Goal: Task Accomplishment & Management: Manage account settings

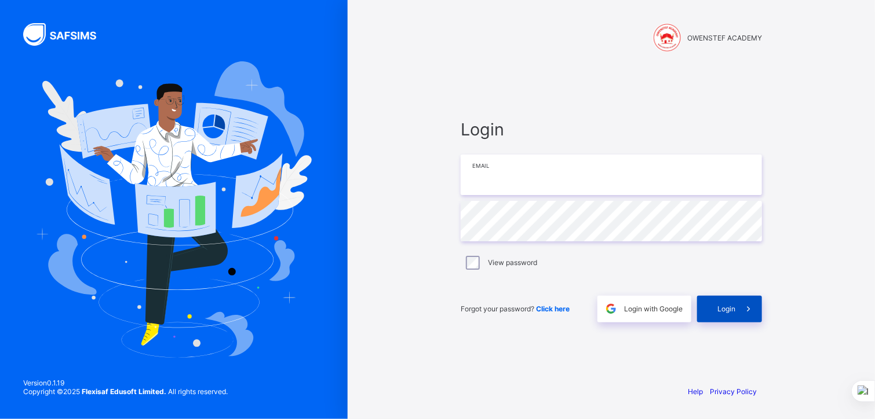
type input "**********"
click at [732, 309] on span "Login" at bounding box center [726, 309] width 18 height 9
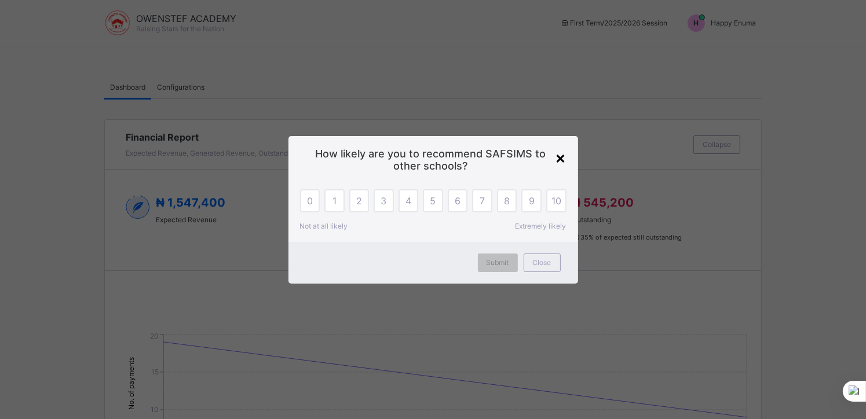
click at [558, 156] on div "×" at bounding box center [560, 158] width 11 height 20
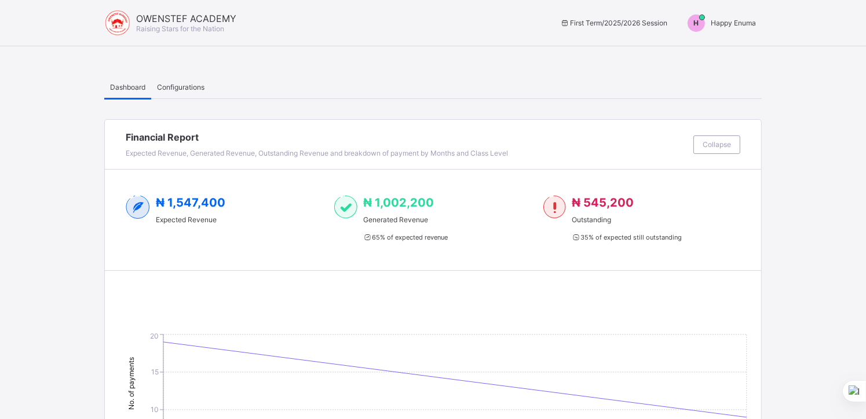
click at [738, 22] on span "Happy Enuma" at bounding box center [733, 23] width 45 height 9
click at [711, 49] on span "Switch to Admin View" at bounding box center [712, 49] width 88 height 13
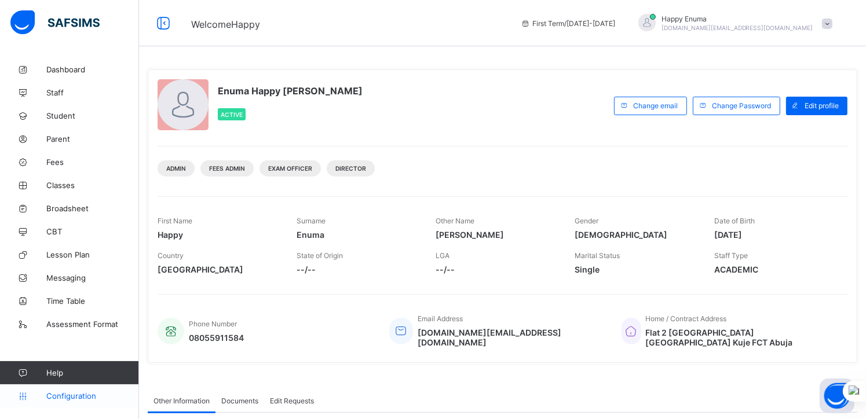
click at [60, 396] on span "Configuration" at bounding box center [92, 395] width 92 height 9
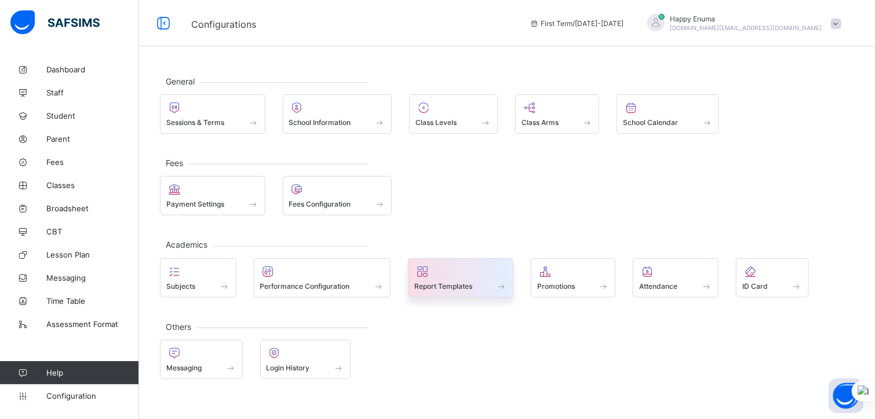
click at [450, 284] on span "Report Templates" at bounding box center [443, 286] width 58 height 9
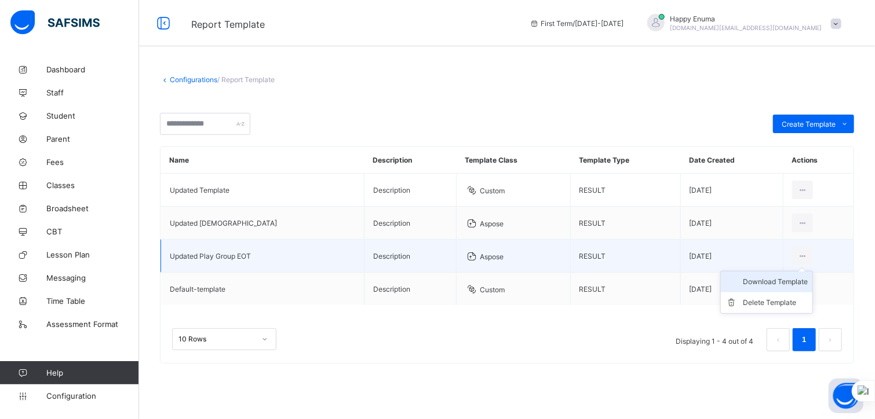
click at [752, 283] on div "Download Template" at bounding box center [774, 282] width 65 height 12
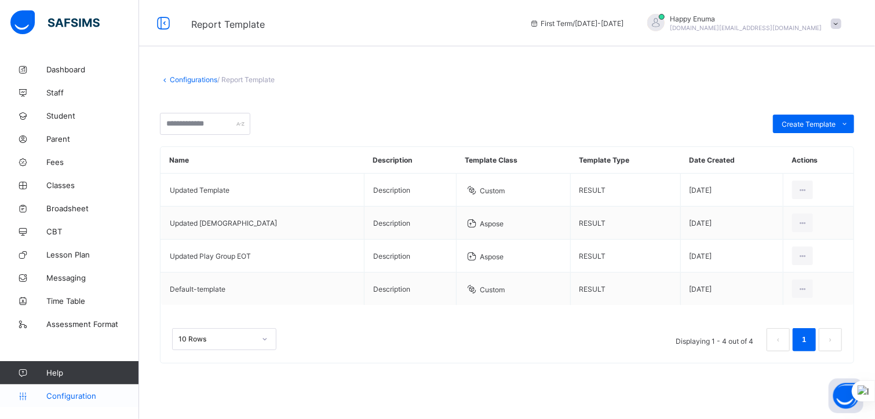
click at [75, 392] on span "Configuration" at bounding box center [92, 395] width 92 height 9
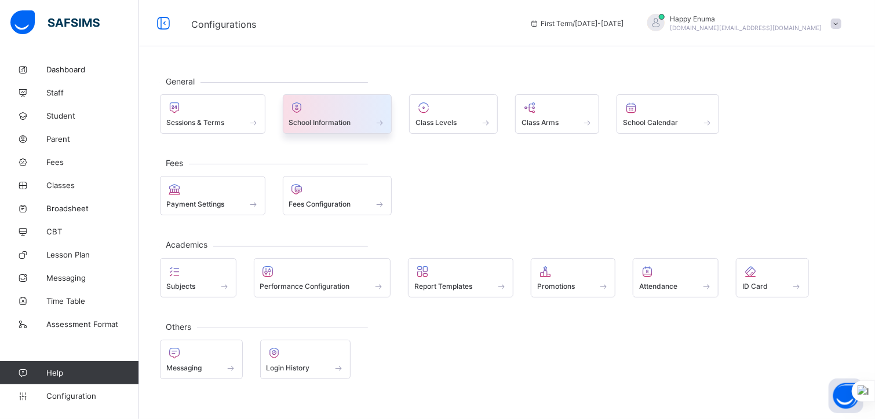
click at [313, 122] on span "School Information" at bounding box center [320, 122] width 62 height 9
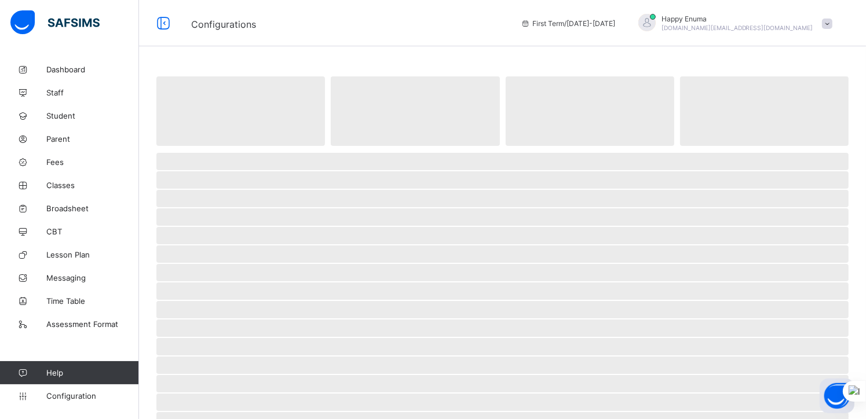
select select "**"
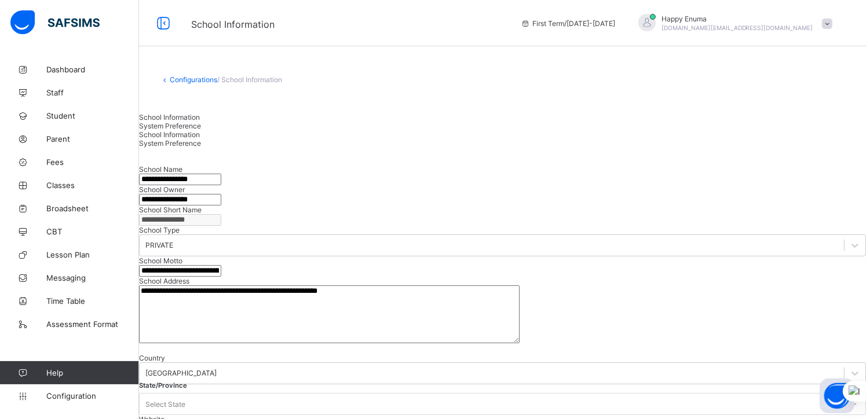
click at [201, 122] on span "System Preference" at bounding box center [170, 126] width 62 height 9
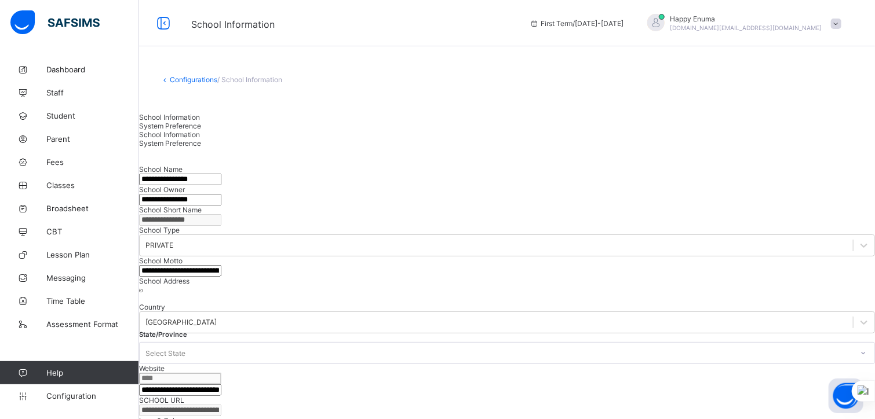
click at [188, 122] on span "School Information" at bounding box center [169, 117] width 61 height 9
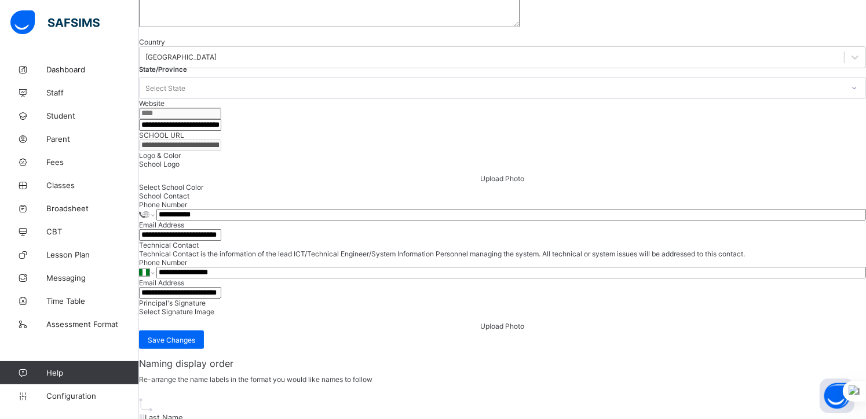
scroll to position [309, 0]
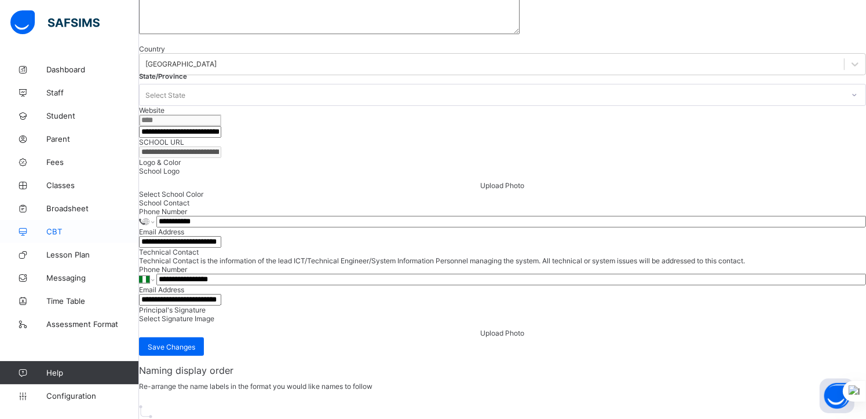
click at [49, 232] on span "CBT" at bounding box center [92, 231] width 93 height 9
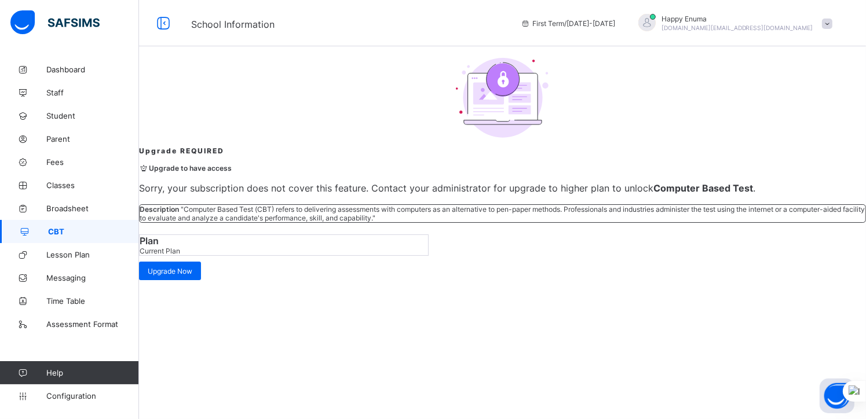
scroll to position [68, 0]
click at [58, 185] on span "Classes" at bounding box center [92, 185] width 93 height 9
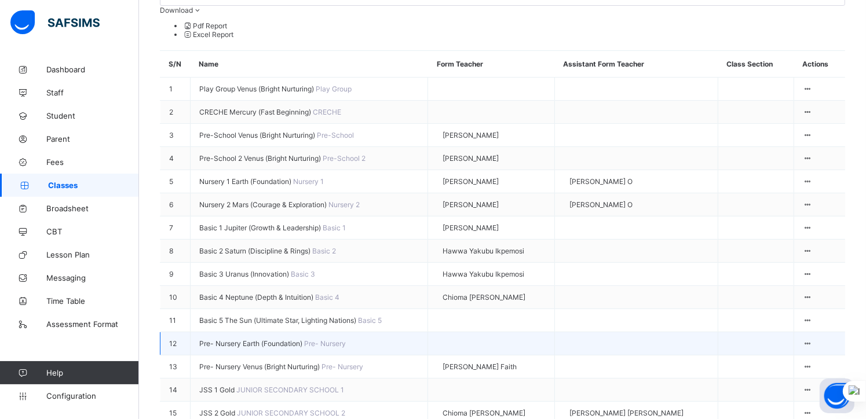
scroll to position [225, 0]
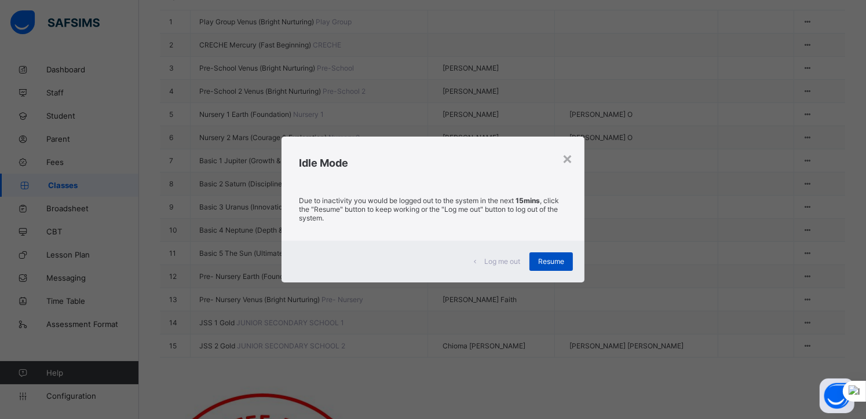
click at [556, 263] on span "Resume" at bounding box center [551, 261] width 26 height 9
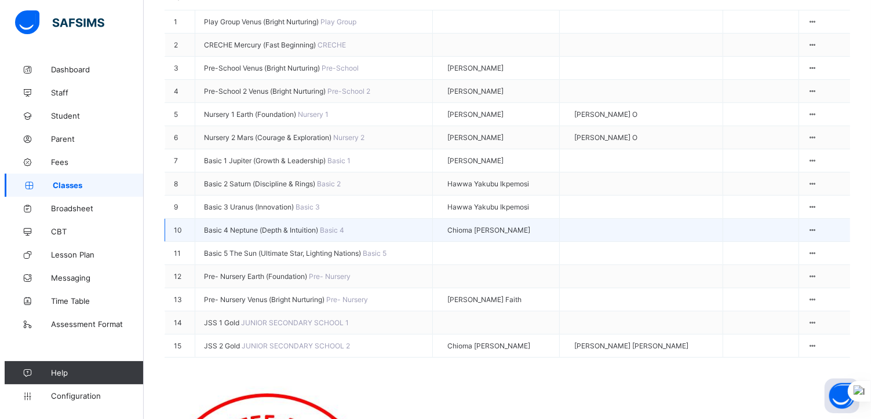
scroll to position [0, 0]
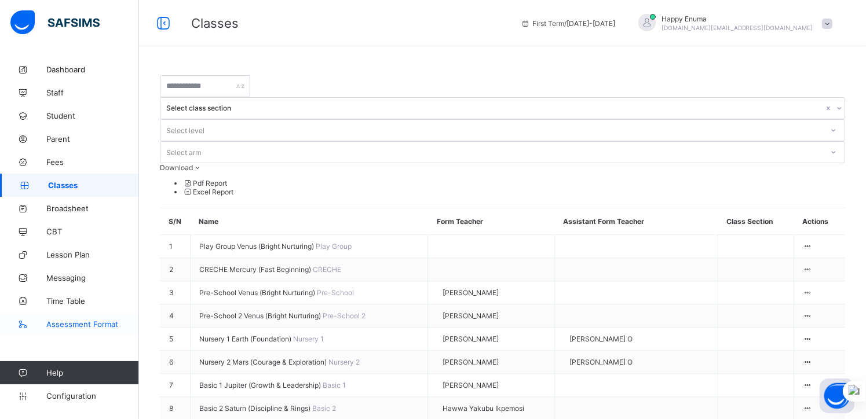
click at [85, 324] on span "Assessment Format" at bounding box center [92, 324] width 93 height 9
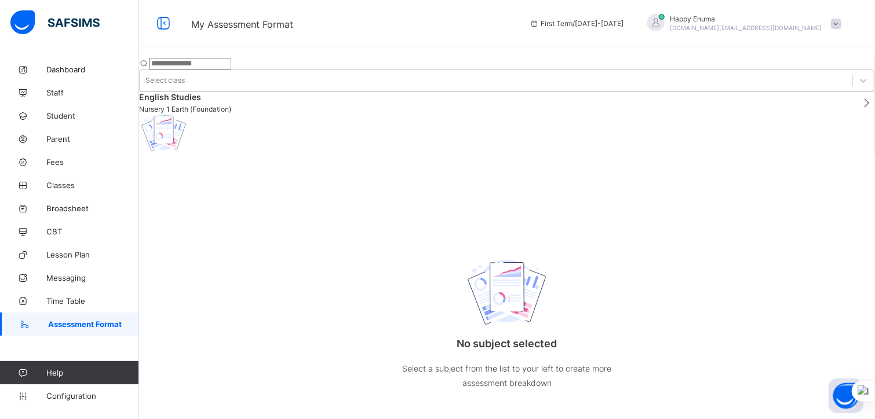
click at [72, 327] on span "Assessment Format" at bounding box center [93, 324] width 91 height 9
click at [65, 394] on span "Configuration" at bounding box center [92, 395] width 92 height 9
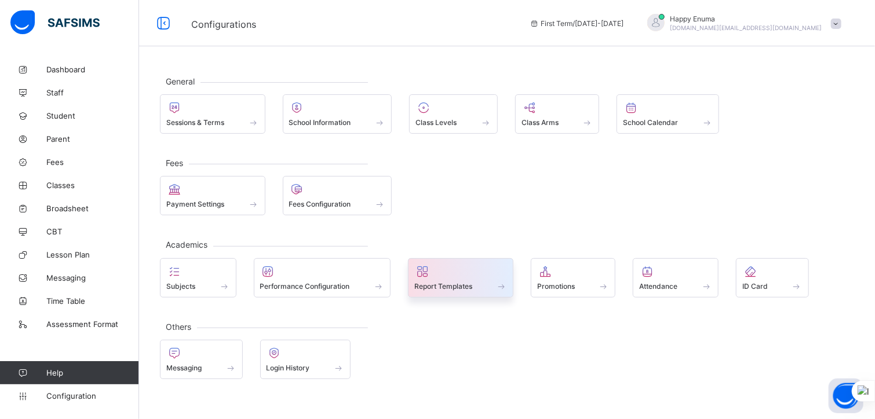
click at [442, 279] on span at bounding box center [460, 280] width 93 height 3
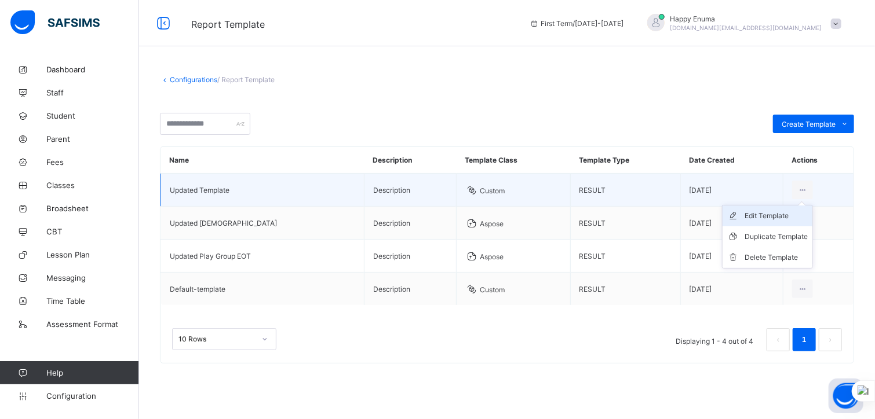
click at [769, 221] on div "Edit Template" at bounding box center [775, 216] width 63 height 12
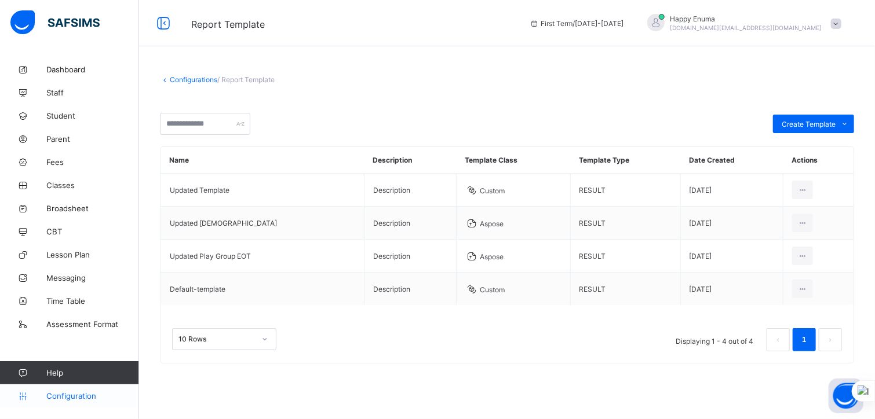
click at [81, 393] on span "Configuration" at bounding box center [92, 395] width 92 height 9
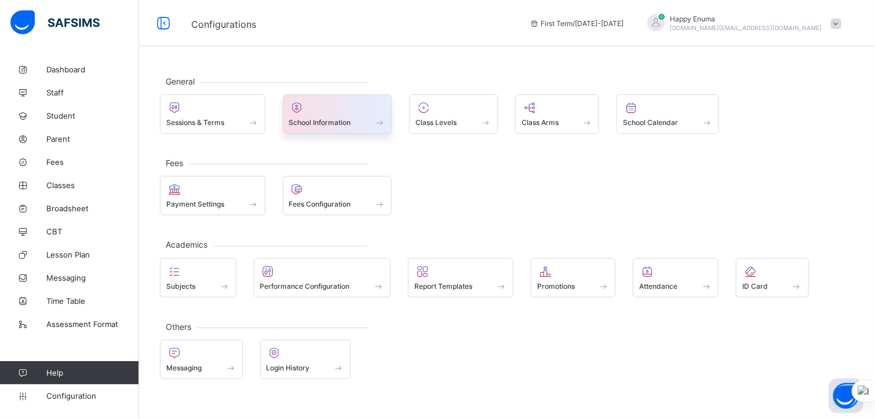
click at [335, 120] on span "School Information" at bounding box center [320, 122] width 62 height 9
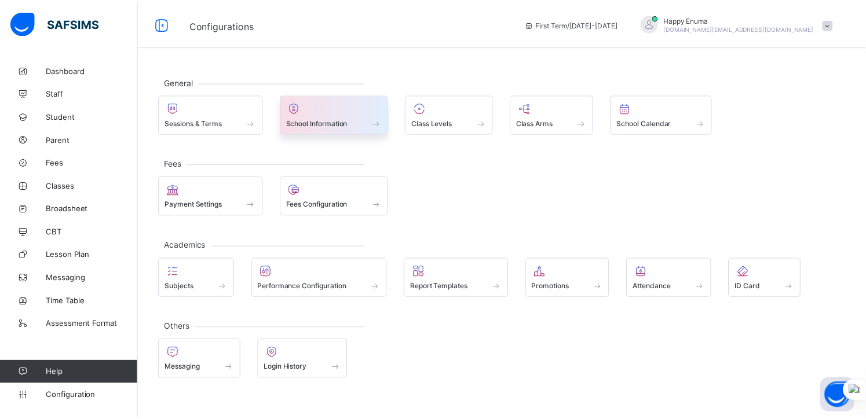
select select "**"
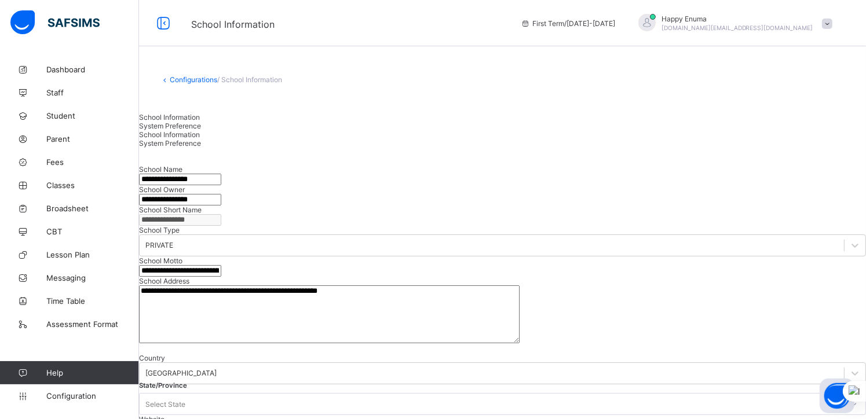
click at [336, 343] on textarea "**********" at bounding box center [329, 315] width 380 height 58
click at [72, 394] on span "Configuration" at bounding box center [92, 395] width 92 height 9
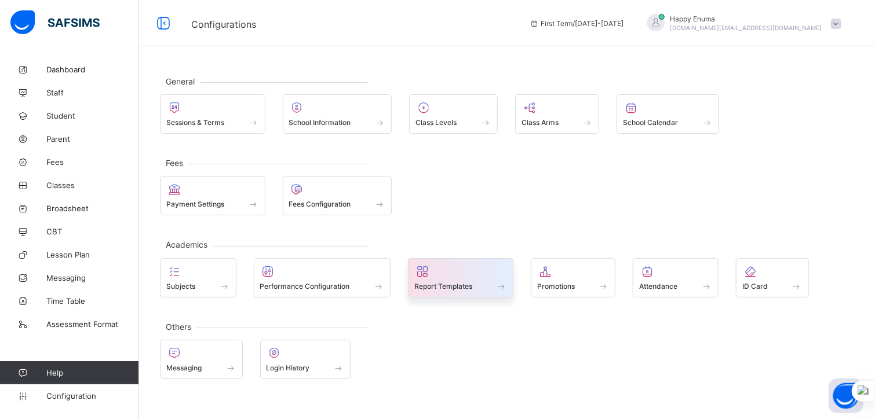
click at [484, 279] on span at bounding box center [460, 280] width 93 height 3
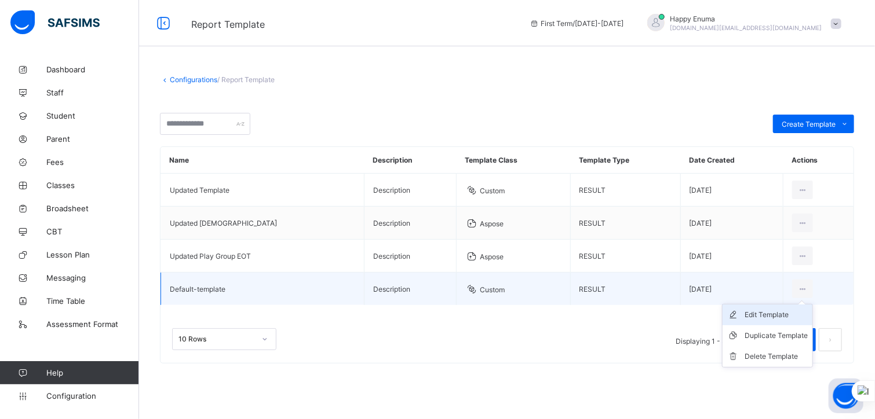
click at [753, 317] on div "Edit Template" at bounding box center [775, 315] width 63 height 12
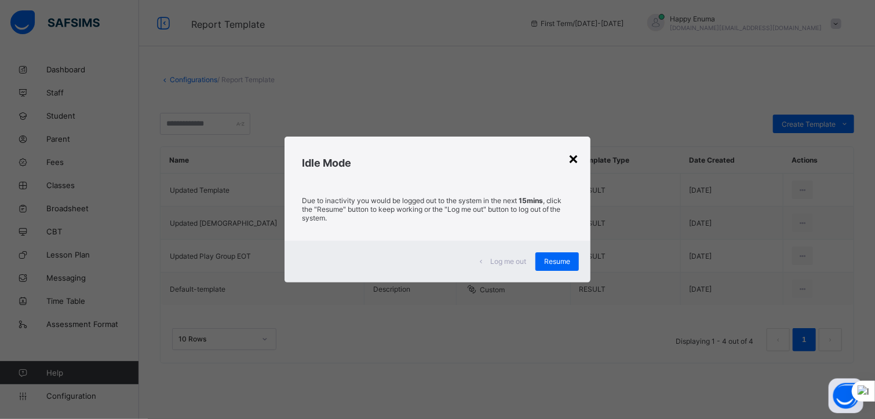
click at [570, 156] on div "×" at bounding box center [573, 158] width 11 height 20
click at [577, 160] on div "×" at bounding box center [573, 158] width 11 height 20
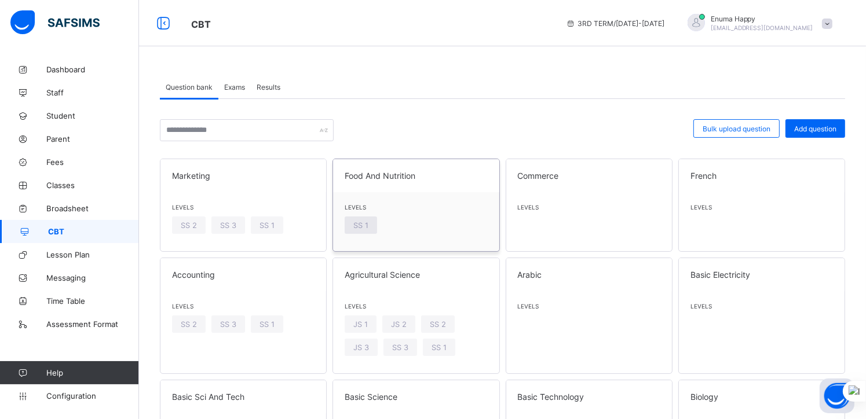
click at [366, 228] on span "SS 1" at bounding box center [360, 225] width 15 height 9
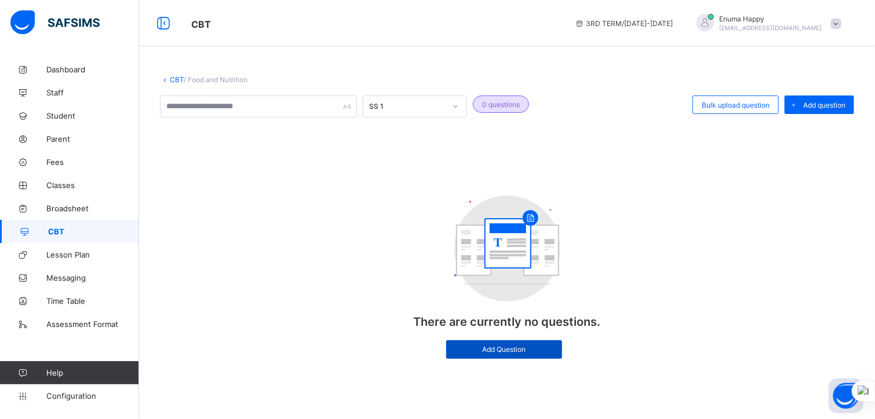
click at [475, 350] on span "Add Question" at bounding box center [504, 349] width 98 height 9
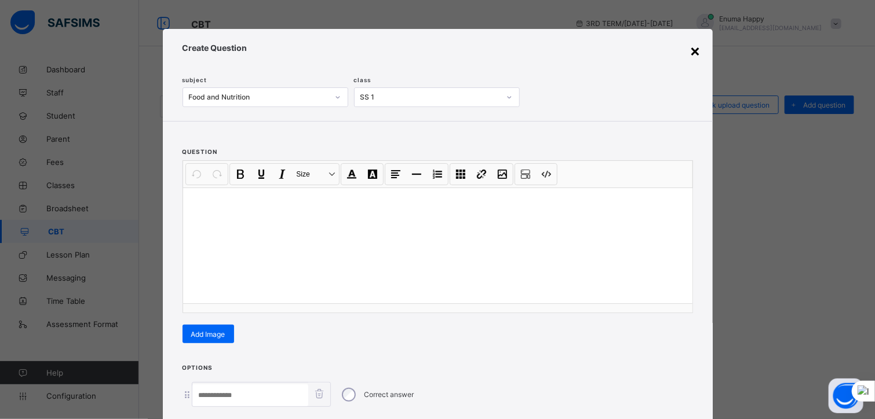
click at [693, 46] on div "×" at bounding box center [695, 51] width 11 height 20
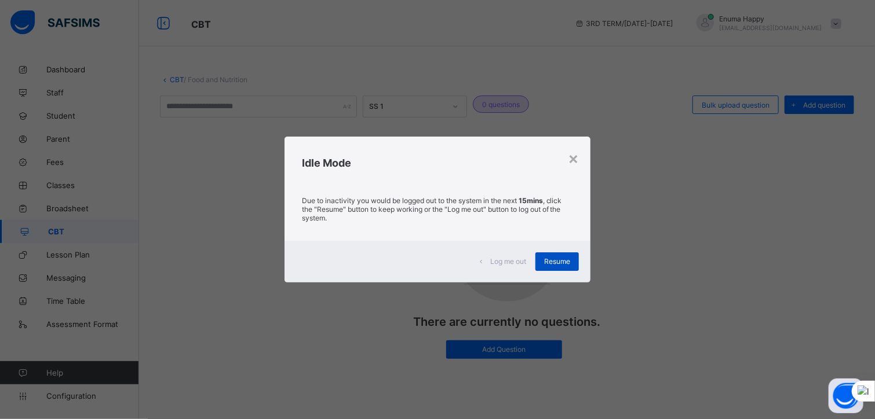
click at [562, 259] on span "Resume" at bounding box center [557, 261] width 26 height 9
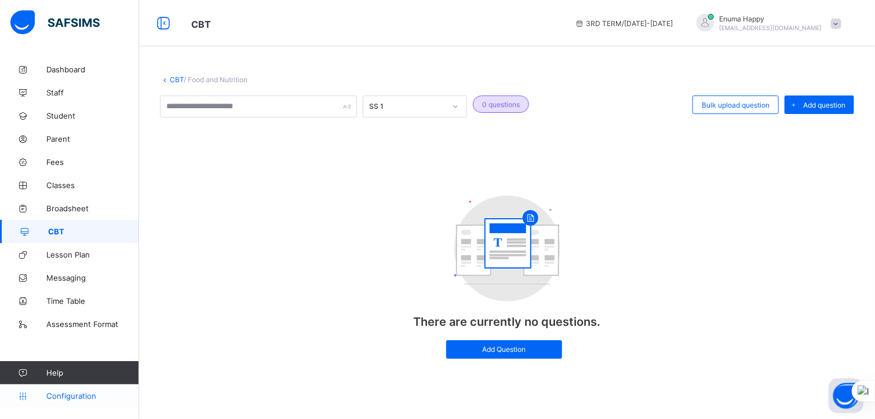
click at [66, 398] on span "Configuration" at bounding box center [92, 395] width 92 height 9
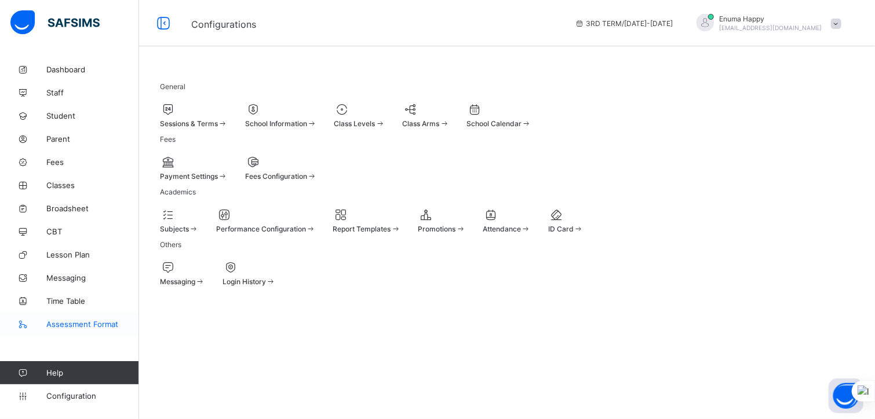
click at [69, 320] on span "Assessment Format" at bounding box center [92, 324] width 93 height 9
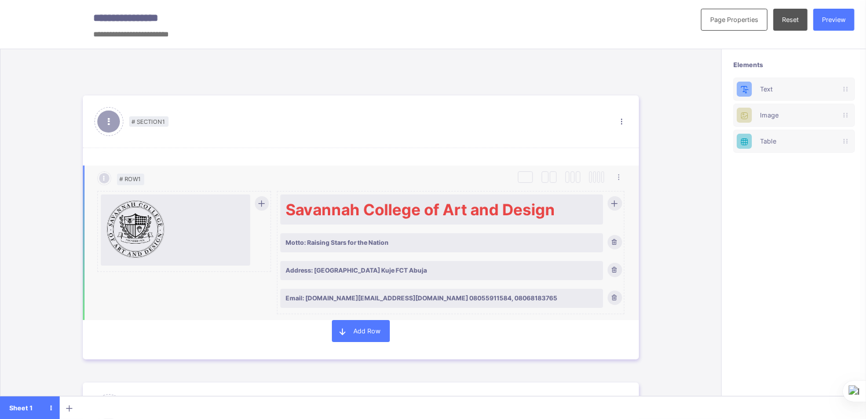
click at [483, 273] on span "Address: [GEOGRAPHIC_DATA] Kuje FCT Abuja" at bounding box center [441, 271] width 311 height 8
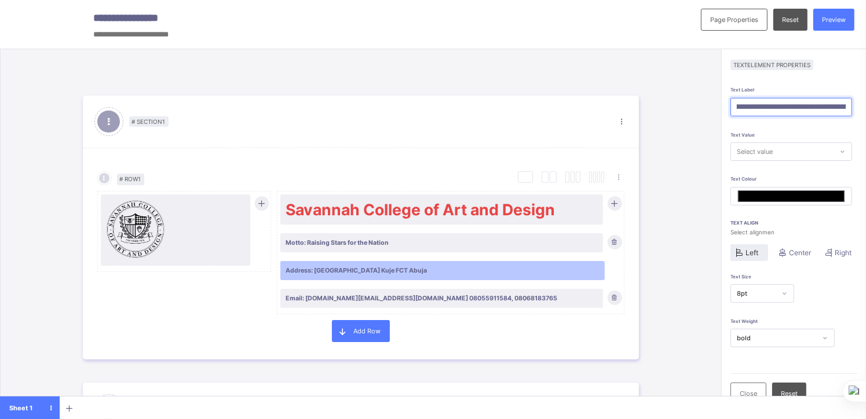
scroll to position [0, 101]
drag, startPoint x: 777, startPoint y: 106, endPoint x: 871, endPoint y: 104, distance: 94.4
click at [865, 104] on html "**********" at bounding box center [433, 255] width 866 height 511
paste input "**********"
type input "**********"
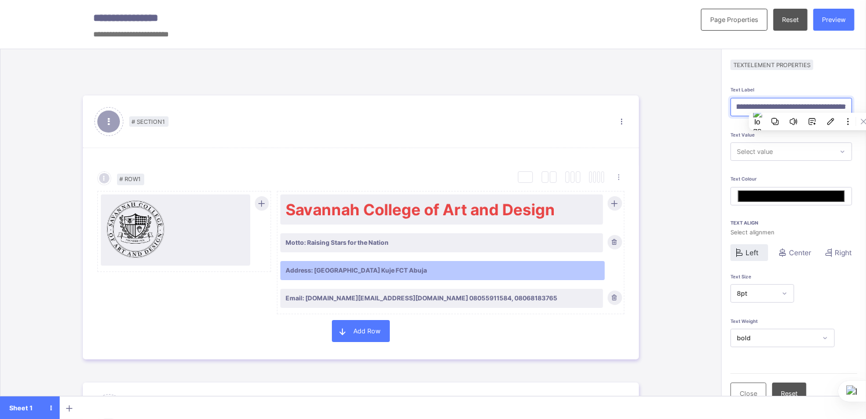
type input "*******"
type input "**********"
click at [808, 127] on div "**********" at bounding box center [793, 295] width 127 height 419
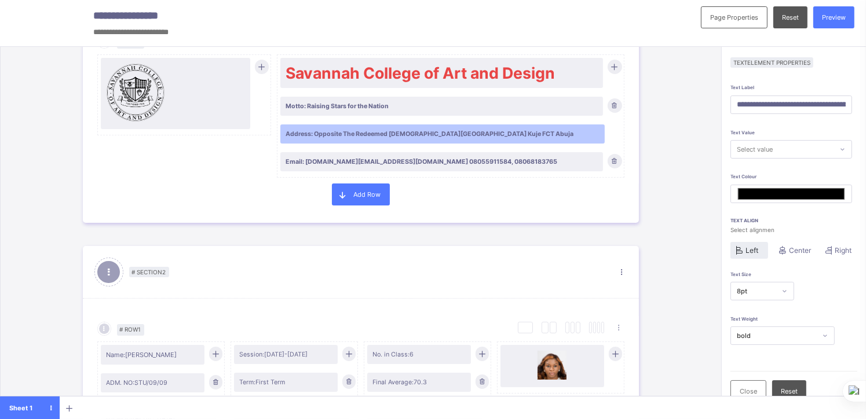
scroll to position [0, 0]
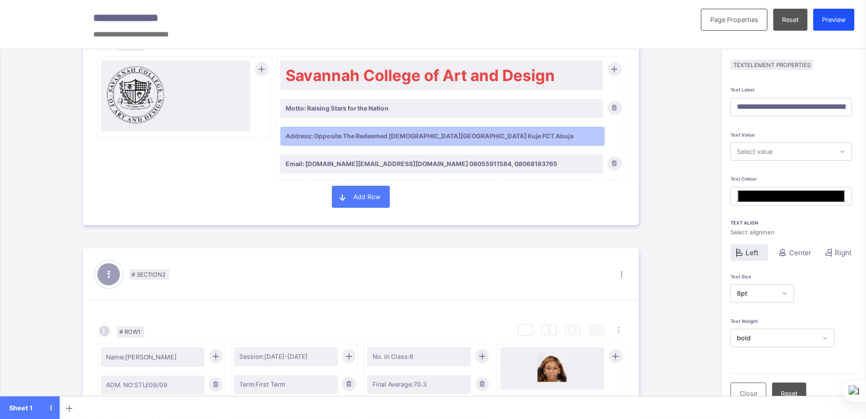
click at [839, 18] on span "Preview" at bounding box center [834, 20] width 24 height 8
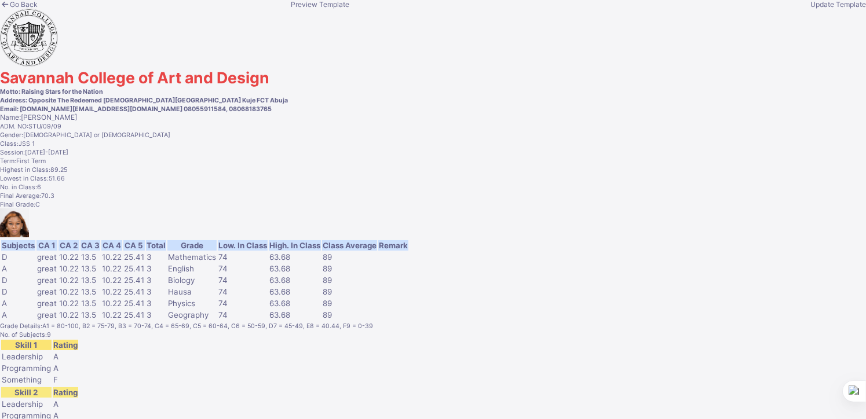
click at [810, 9] on span "Update Template" at bounding box center [838, 4] width 56 height 9
